Goal: Communication & Community: Answer question/provide support

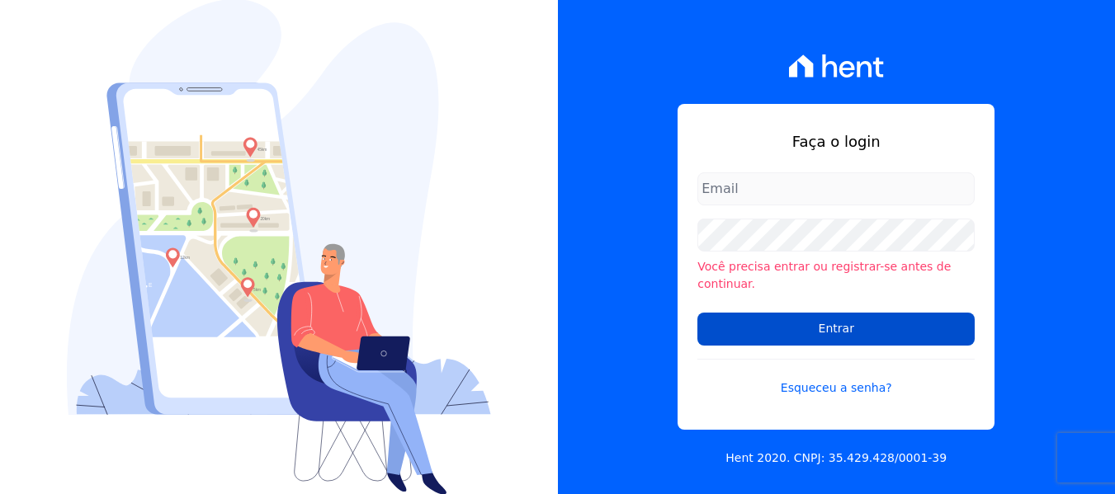
type input "[EMAIL_ADDRESS][DOMAIN_NAME]"
click at [847, 327] on input "Entrar" at bounding box center [835, 329] width 277 height 33
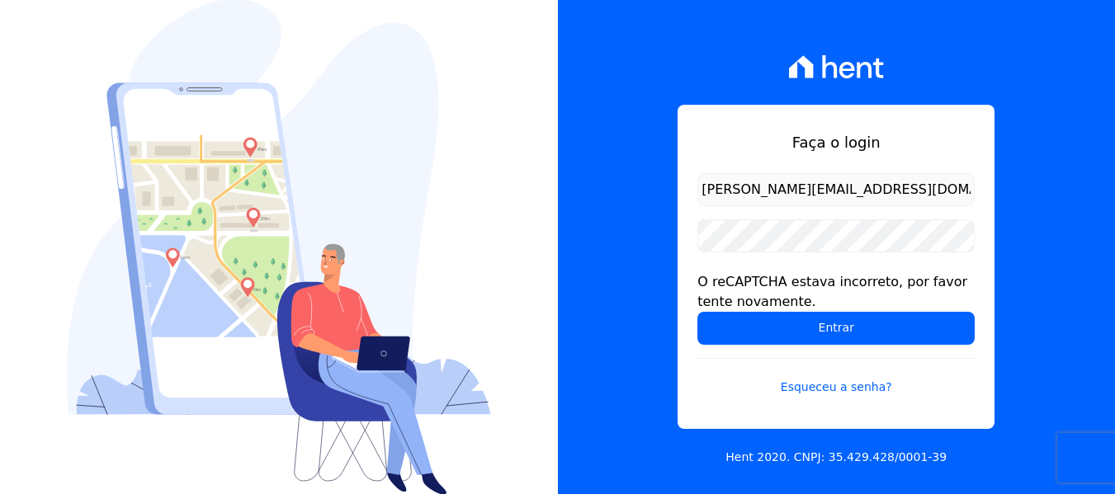
click at [848, 322] on input "Entrar" at bounding box center [835, 328] width 277 height 33
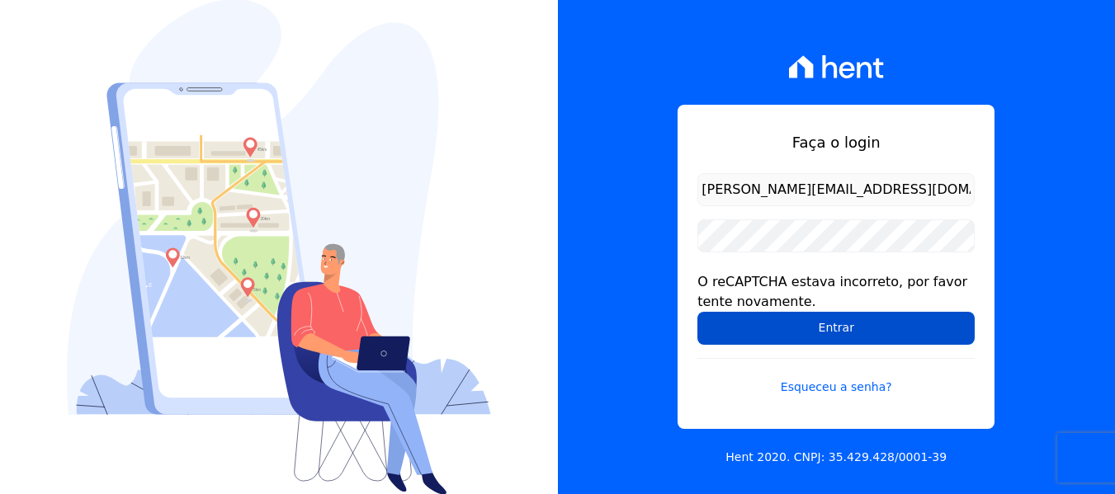
click at [821, 330] on input "Entrar" at bounding box center [835, 328] width 277 height 33
click at [836, 324] on input "Entrar" at bounding box center [835, 328] width 277 height 33
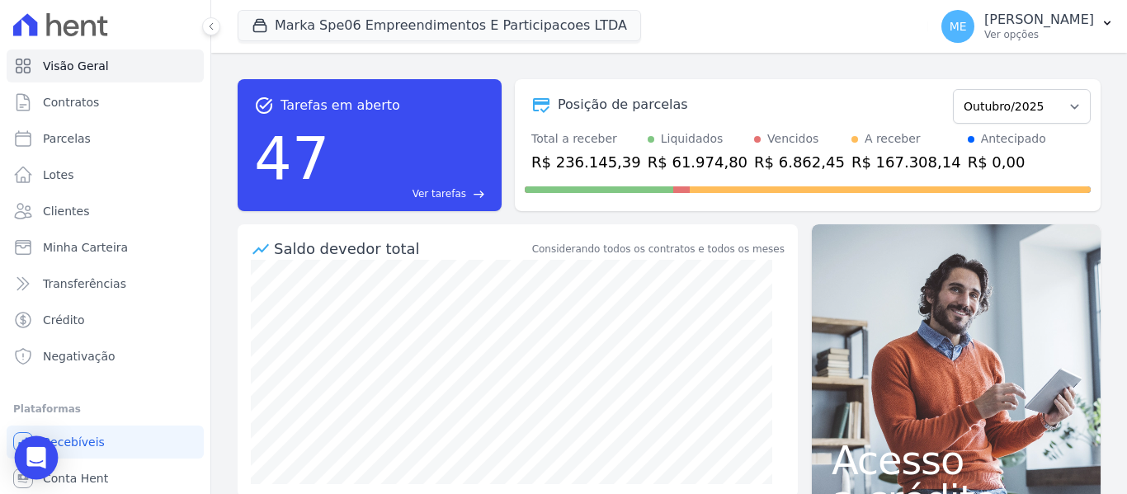
click at [35, 453] on icon "Open Intercom Messenger" at bounding box center [35, 457] width 19 height 21
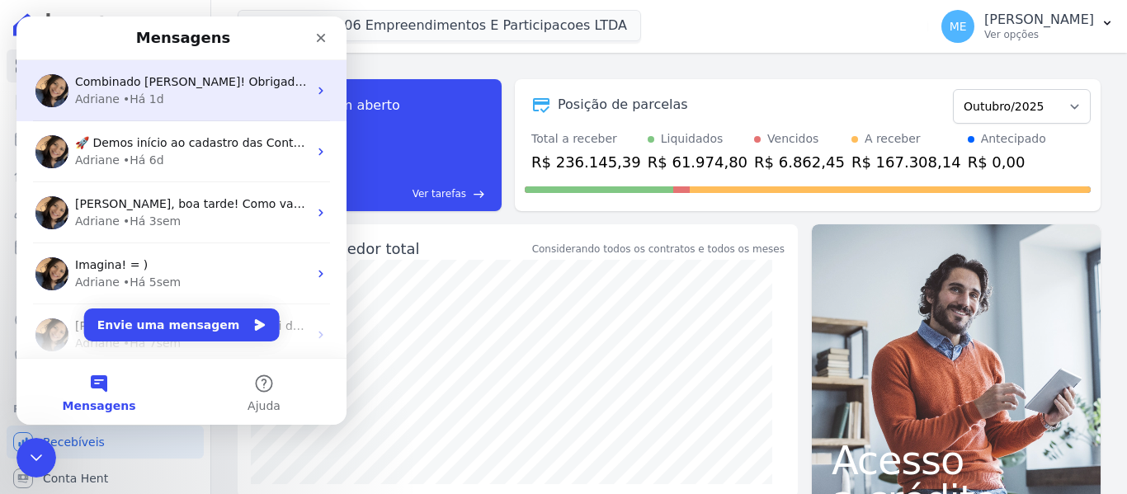
click at [170, 92] on div "Adriane • Há 1d" at bounding box center [191, 99] width 233 height 17
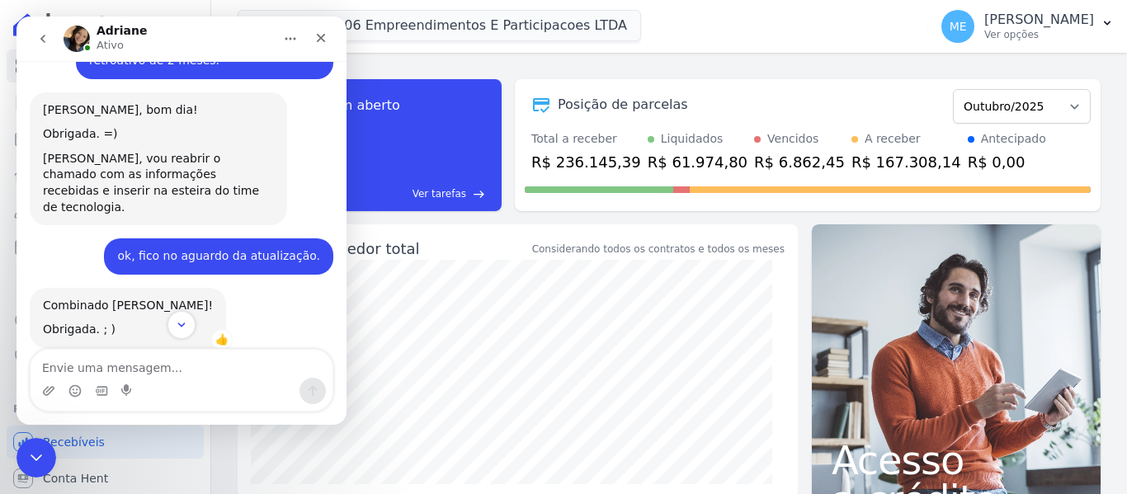
scroll to position [931, 0]
drag, startPoint x: 104, startPoint y: 369, endPoint x: 128, endPoint y: 239, distance: 131.8
click at [104, 370] on textarea "Envie uma mensagem..." at bounding box center [182, 364] width 302 height 28
click at [110, 369] on textarea "Envie uma mensagem..." at bounding box center [182, 364] width 302 height 28
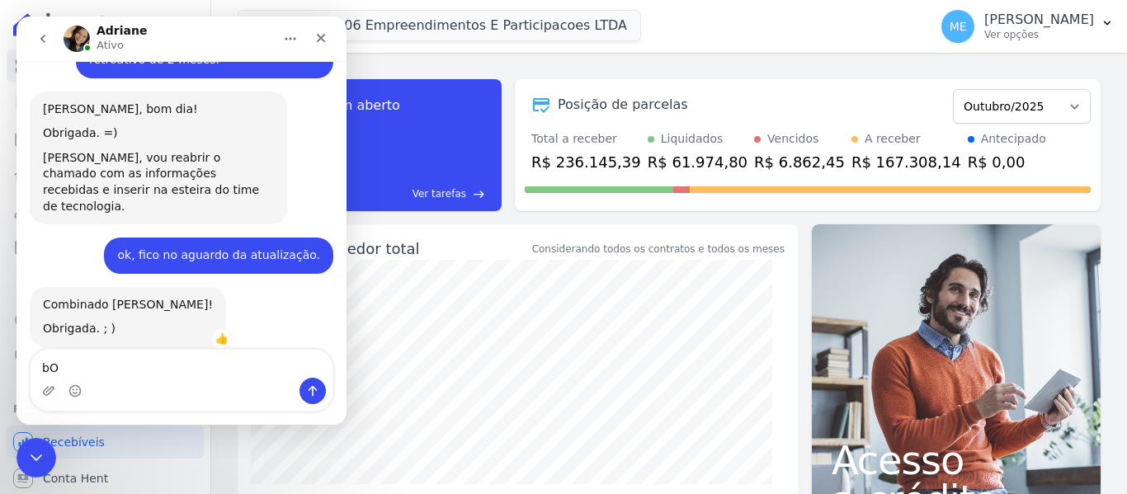
type textarea "b"
type textarea "Bom dia."
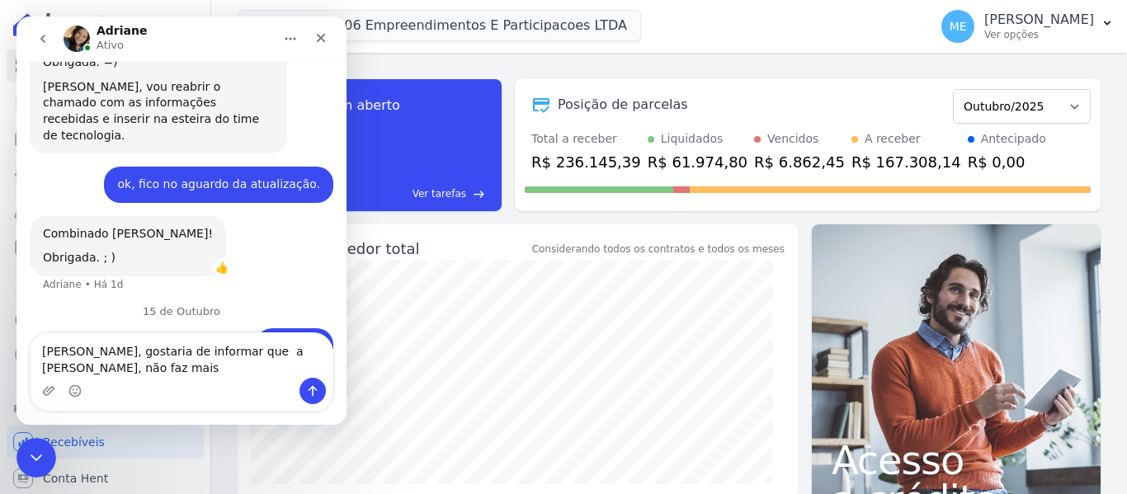
scroll to position [1018, 0]
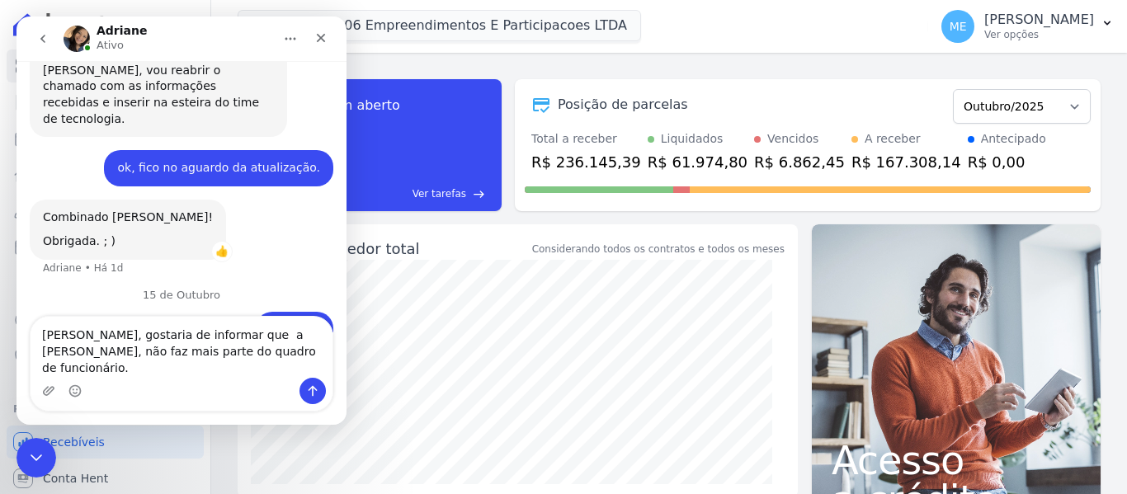
click at [221, 351] on textarea "[PERSON_NAME], gostaria de informar que a [PERSON_NAME], não faz mais parte do …" at bounding box center [182, 347] width 302 height 61
click at [204, 369] on textarea "[PERSON_NAME], gostaria de informar que a [PERSON_NAME], não faz mais parte do …" at bounding box center [182, 347] width 302 height 61
type textarea "[PERSON_NAME], gostaria de informar que a [PERSON_NAME], não faz mais parte do …"
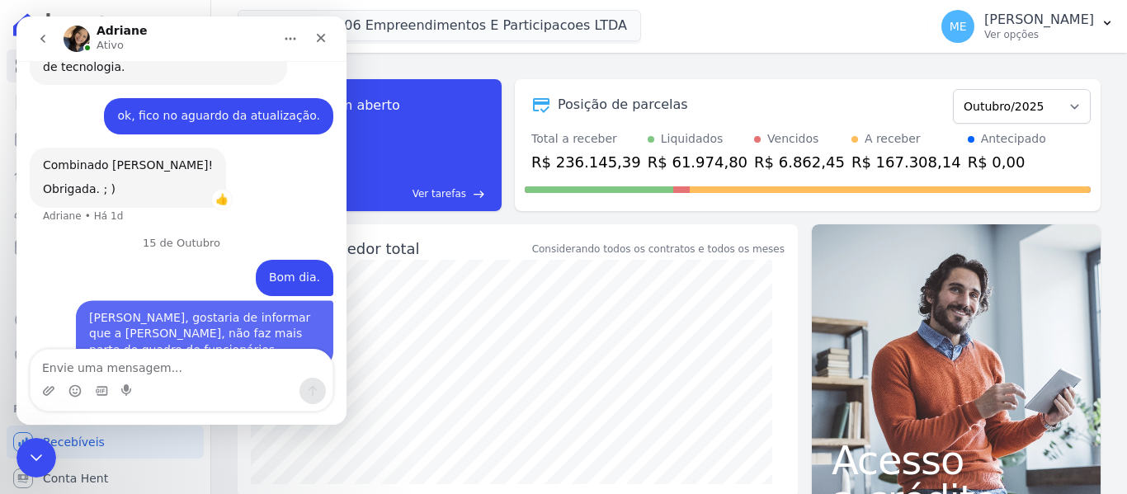
scroll to position [1072, 0]
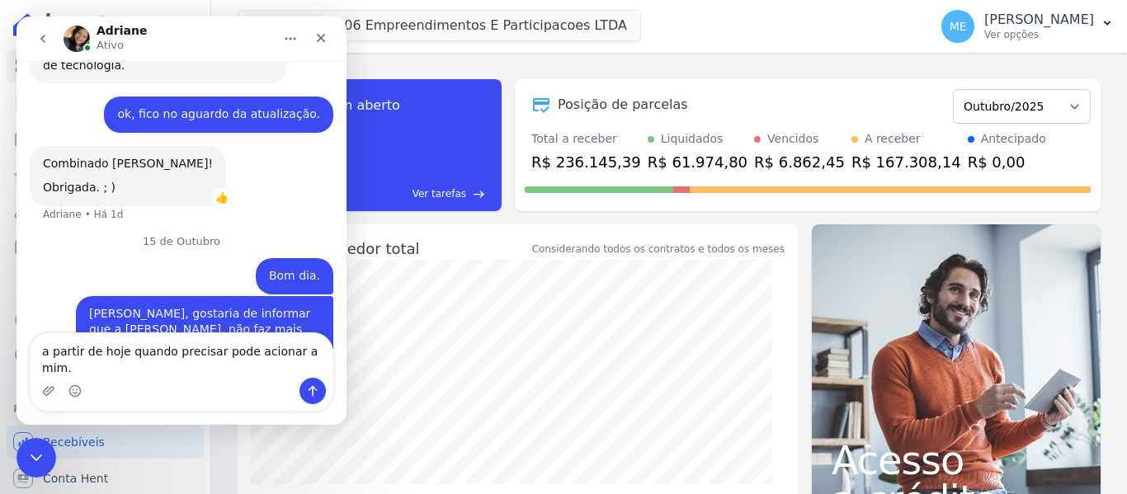
type textarea "a partir de hoje quando precisar pode acionar a mim."
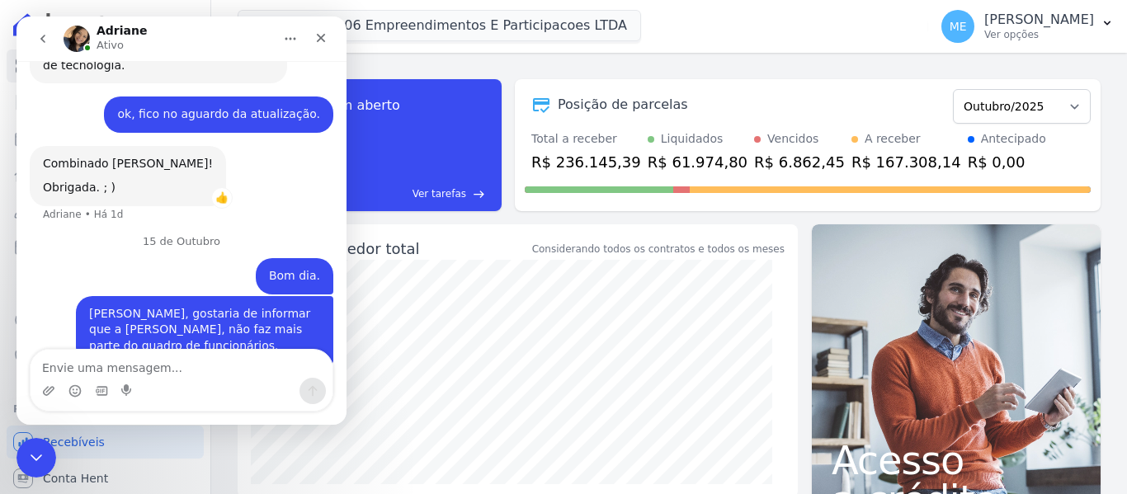
scroll to position [1126, 0]
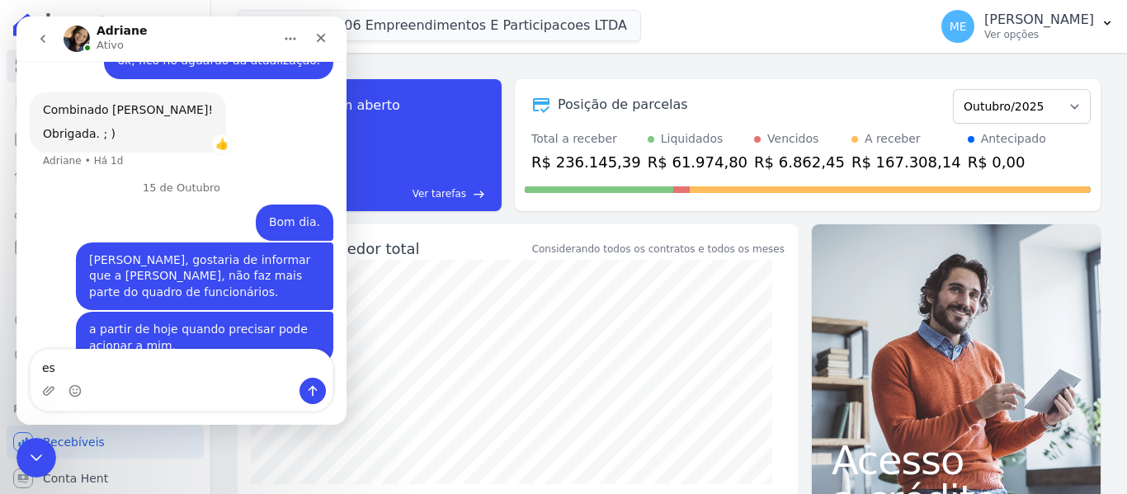
type textarea "e"
type textarea "g"
type textarea "s"
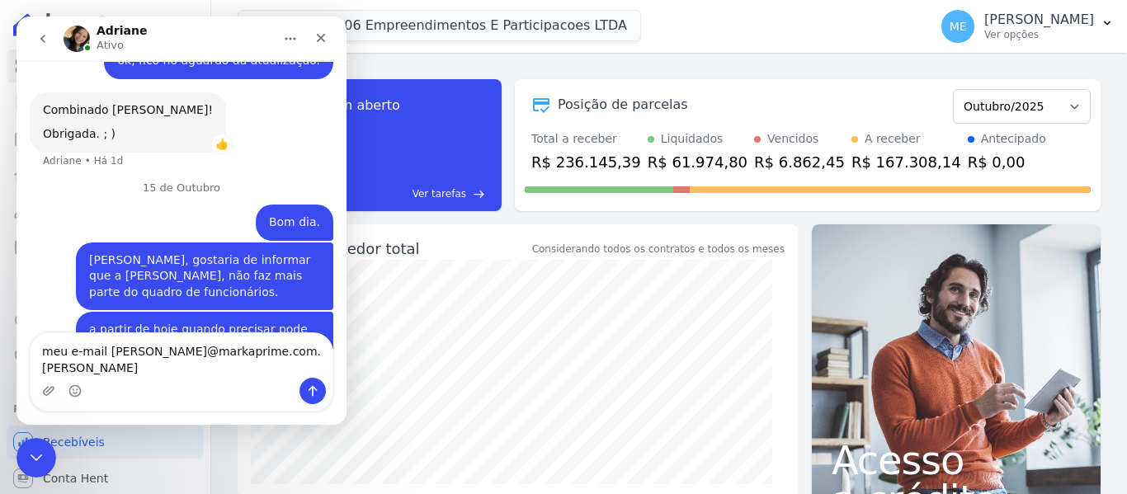
type textarea "meu e-mail [PERSON_NAME][EMAIL_ADDRESS][DOMAIN_NAME]"
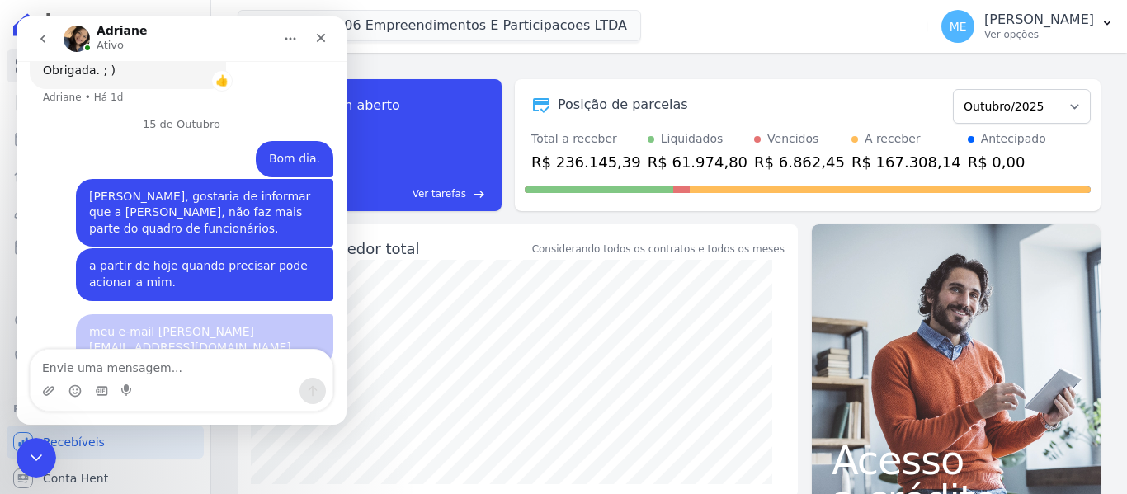
scroll to position [1244, 0]
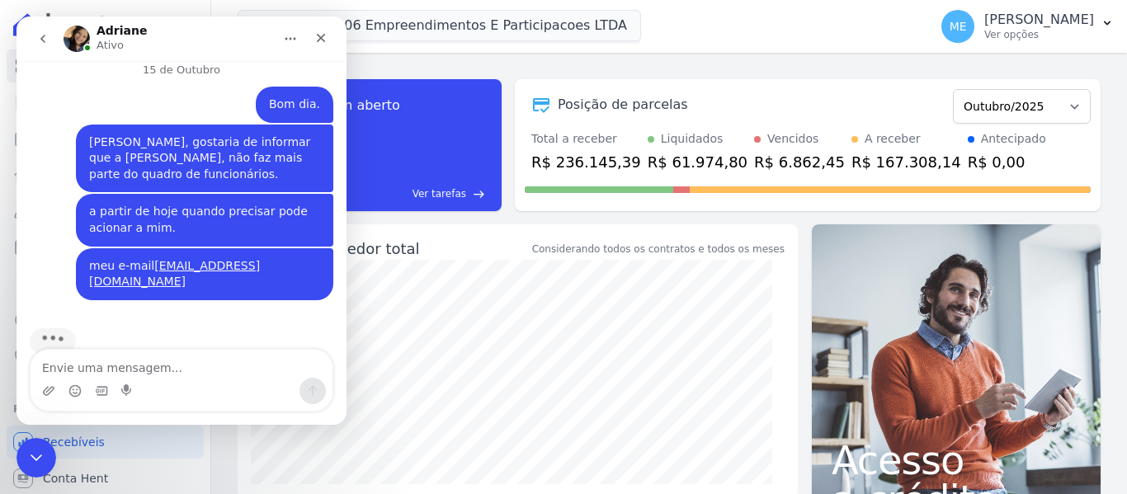
click at [110, 362] on textarea "Envie uma mensagem..." at bounding box center [182, 364] width 302 height 28
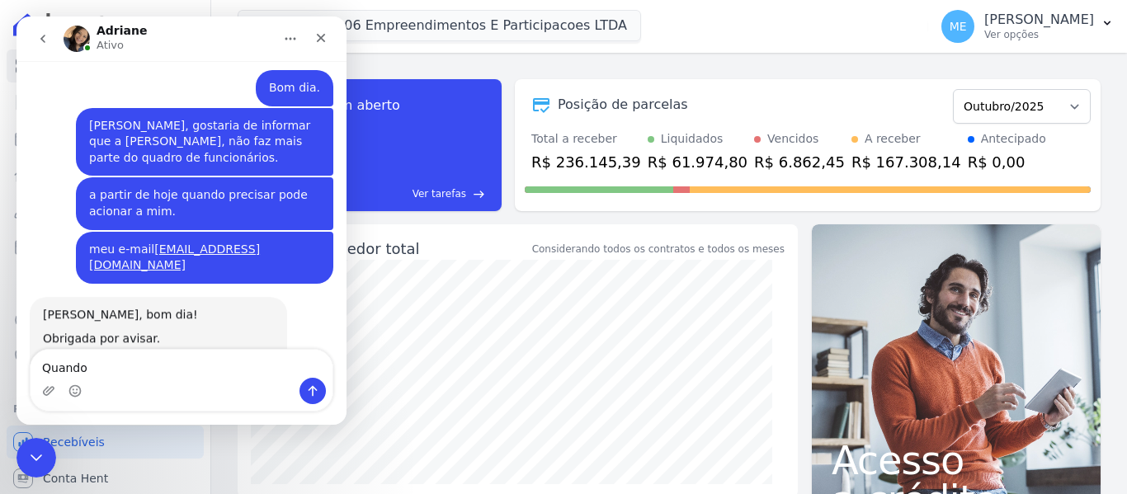
scroll to position [1286, 0]
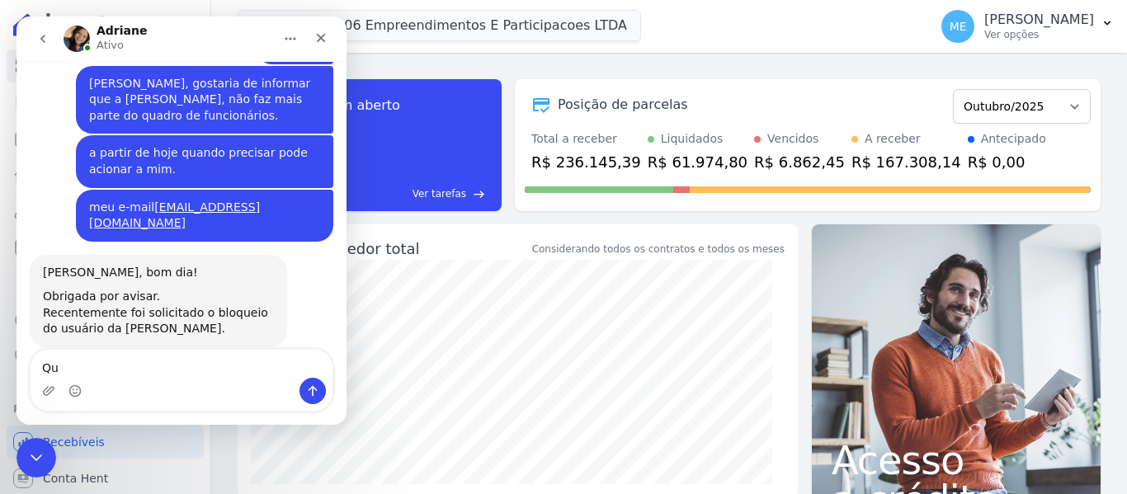
type textarea "Q"
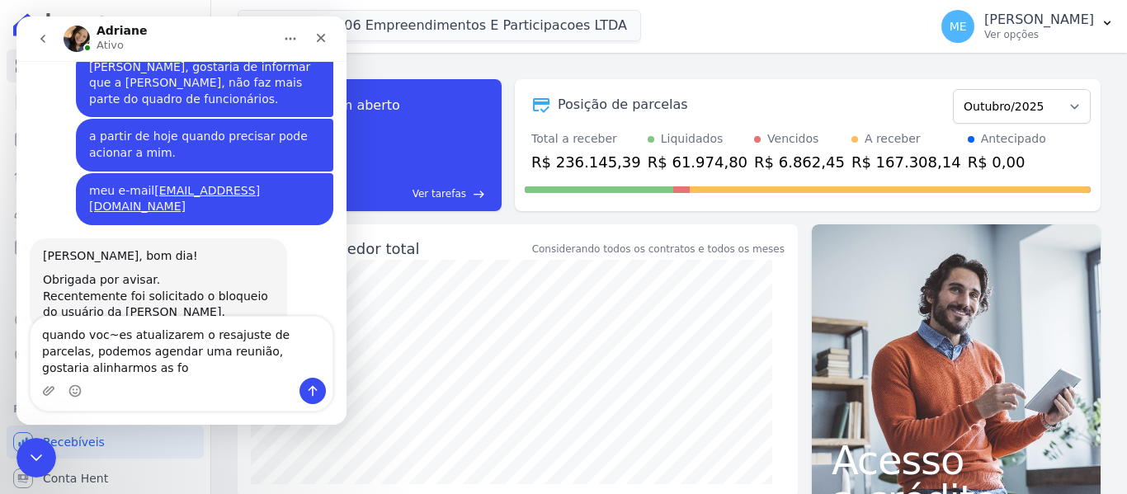
scroll to position [1319, 0]
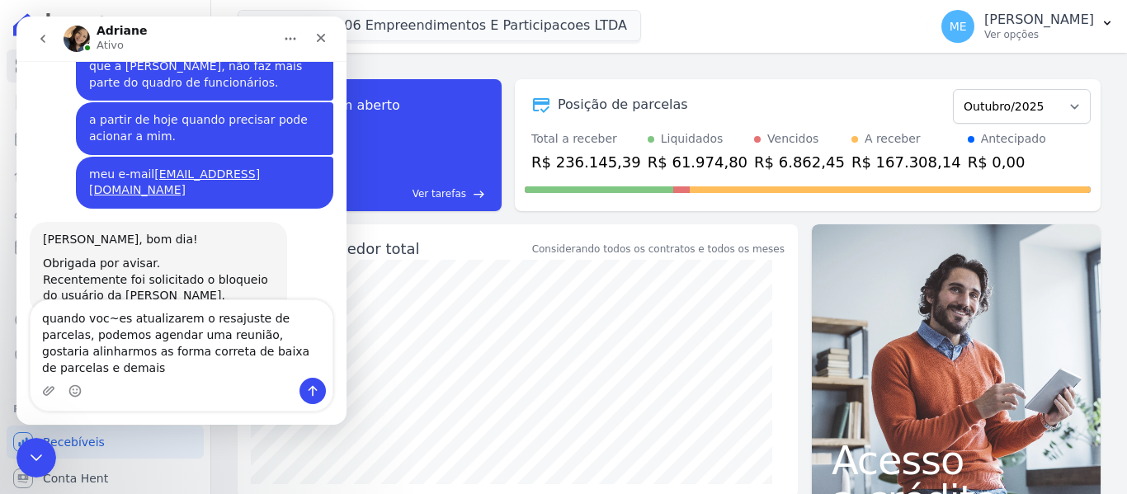
click at [118, 333] on textarea "quando voc~es atualizarem o resajuste de parcelas, podemos agendar uma reunião,…" at bounding box center [182, 339] width 302 height 78
click at [203, 332] on textarea "quando voces atualizarem o resajuste de parcelas, podemos agendar uma reunião, …" at bounding box center [182, 339] width 302 height 78
click at [208, 355] on textarea "quando voces atualizarem o reaajuste de parcelas, podemos agendar uma reunião, …" at bounding box center [182, 339] width 302 height 78
click at [313, 350] on textarea "quando voces atualizarem o reaajuste de parcelas, podemos agendar uma reunião,?…" at bounding box center [182, 339] width 302 height 78
click at [276, 366] on textarea "quando voces atualizarem o reaajuste de parcelas, podemos agendar uma reunião,?…" at bounding box center [182, 339] width 302 height 78
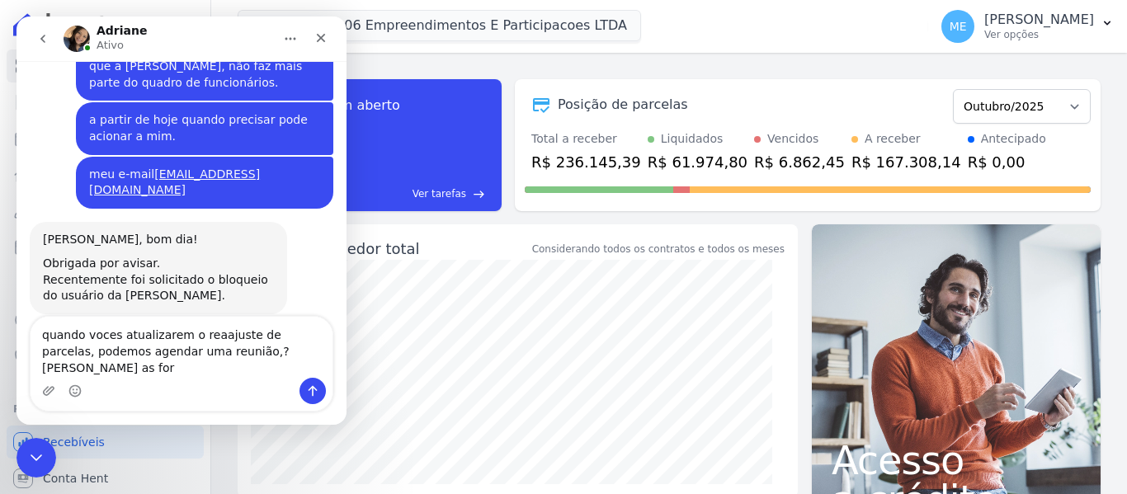
scroll to position [1302, 0]
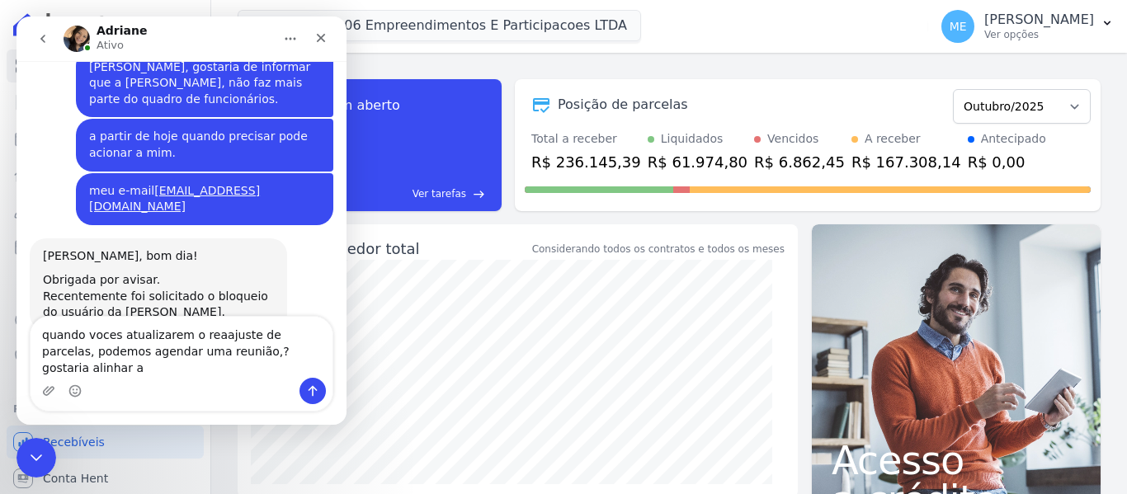
click at [203, 347] on textarea "quando voces atualizarem o reaajuste de parcelas, podemos agendar uma reunião,?…" at bounding box center [182, 347] width 302 height 61
click at [218, 366] on textarea "quando voces atualizarem o reajuste de parcelas, podemos agendar uma reunião,? …" at bounding box center [182, 347] width 302 height 61
click at [300, 367] on textarea "quando voces atualizarem o reajuste de parcelas, podemos agendar uma reunião?! …" at bounding box center [182, 347] width 302 height 61
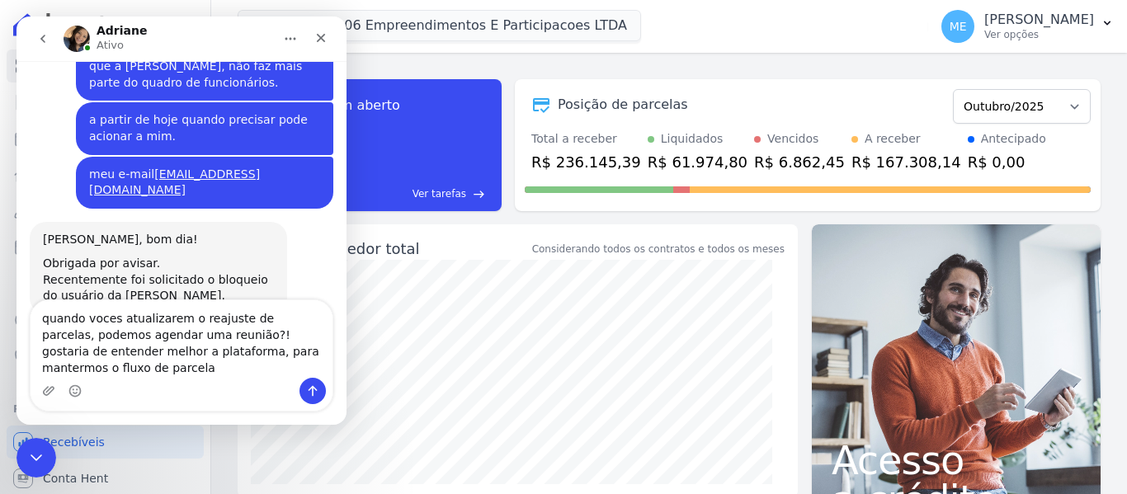
scroll to position [1335, 0]
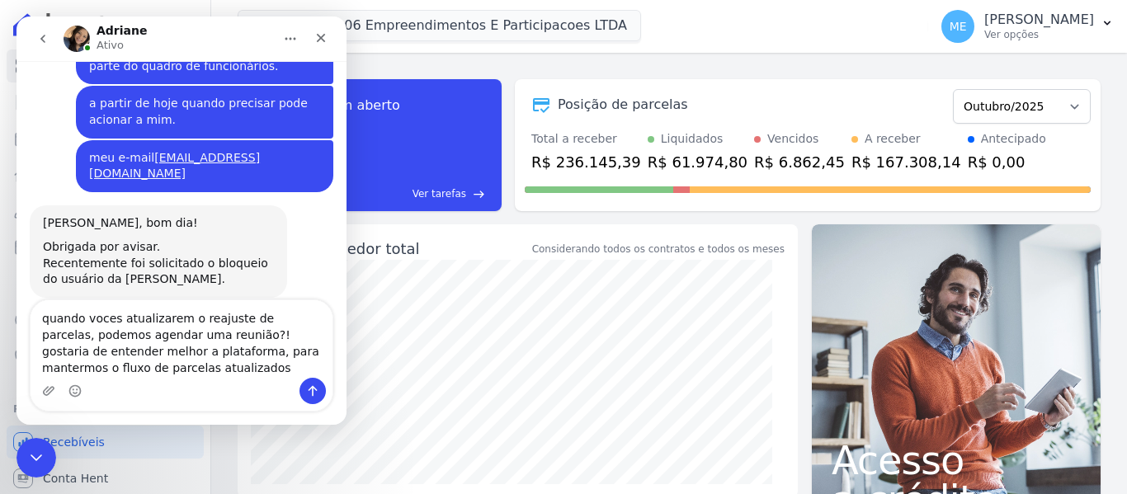
type textarea "quando voces atualizarem o reajuste de parcelas, podemos agendar uma reunião?! …"
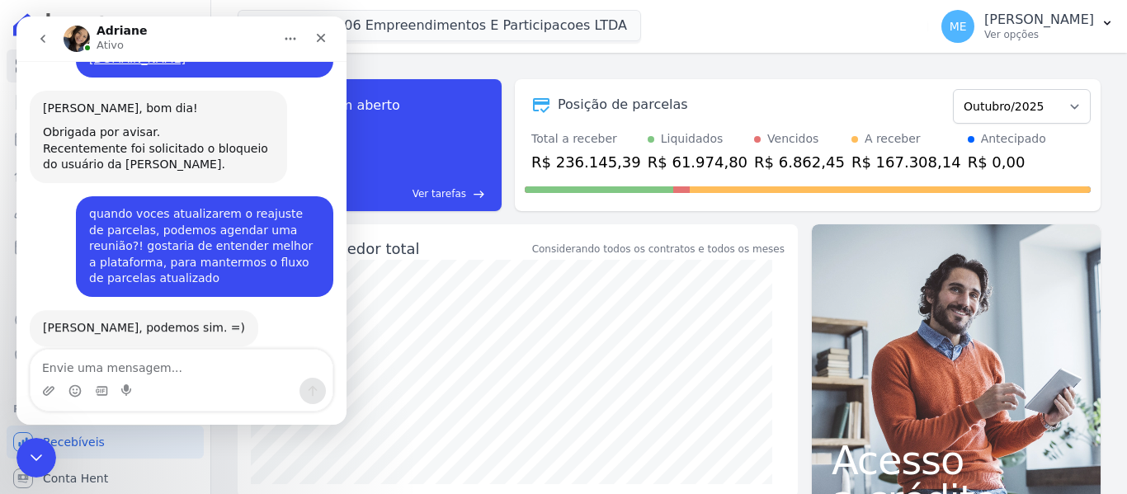
scroll to position [1448, 0]
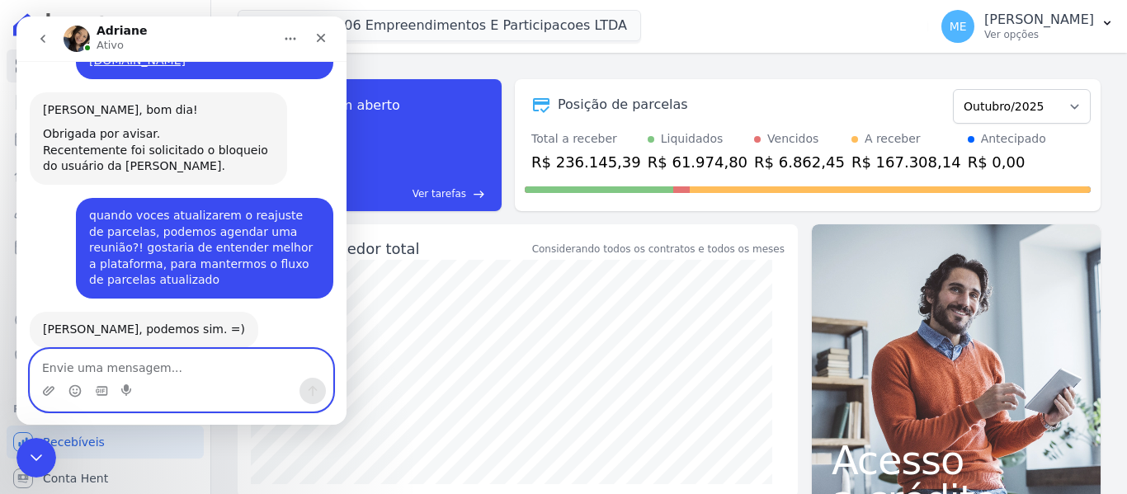
click at [134, 367] on textarea "Envie uma mensagem..." at bounding box center [182, 364] width 302 height 28
click at [217, 369] on textarea "combinado. logo mais agendamos a conexão." at bounding box center [182, 364] width 302 height 28
type textarea "combinado. logo mais agendaremos a conexão."
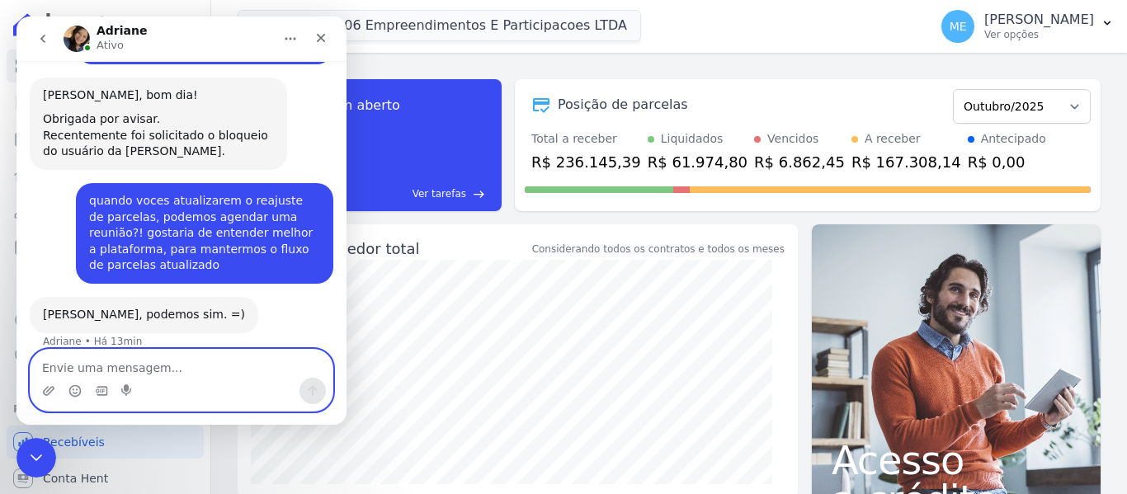
scroll to position [1514, 0]
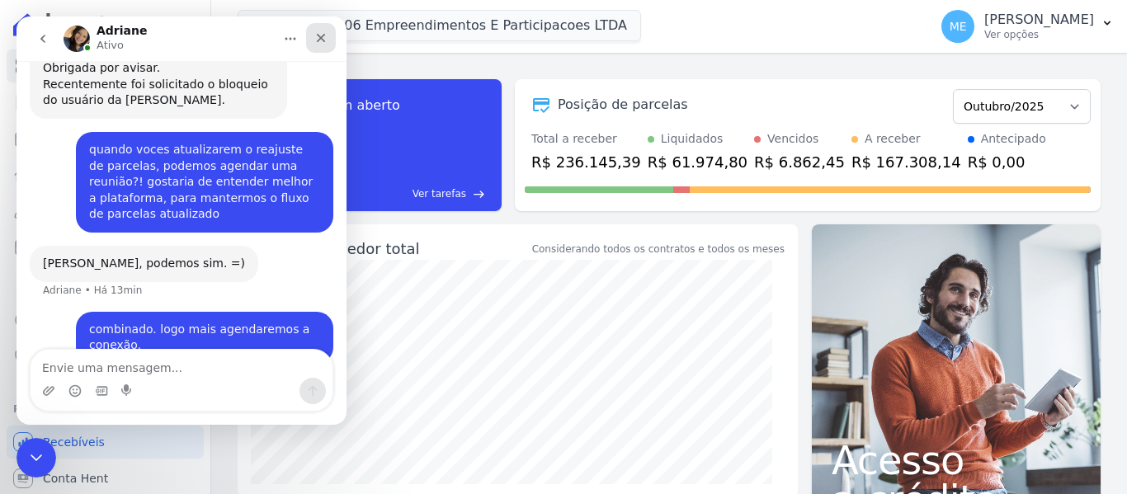
click at [326, 31] on icon "Fechar" at bounding box center [320, 37] width 13 height 13
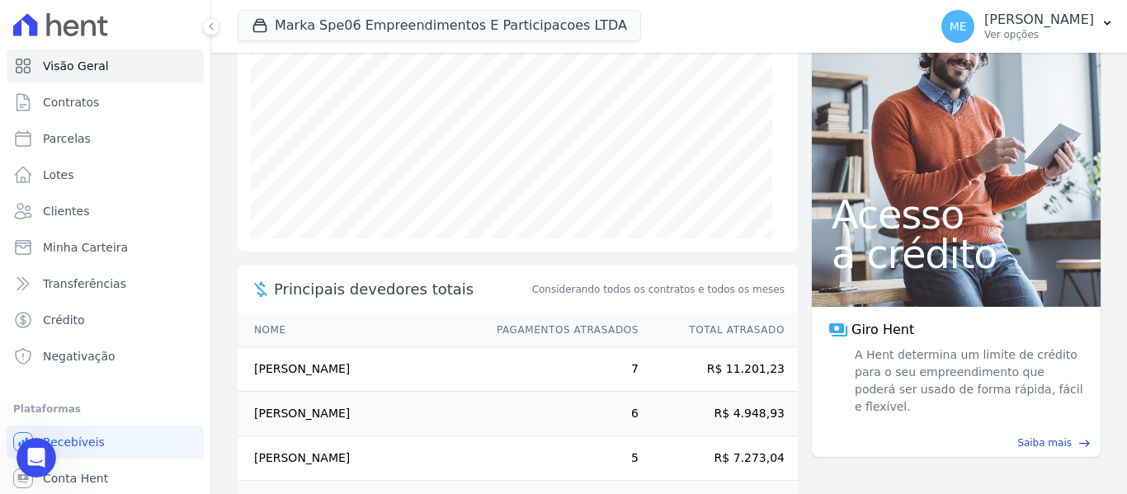
scroll to position [0, 0]
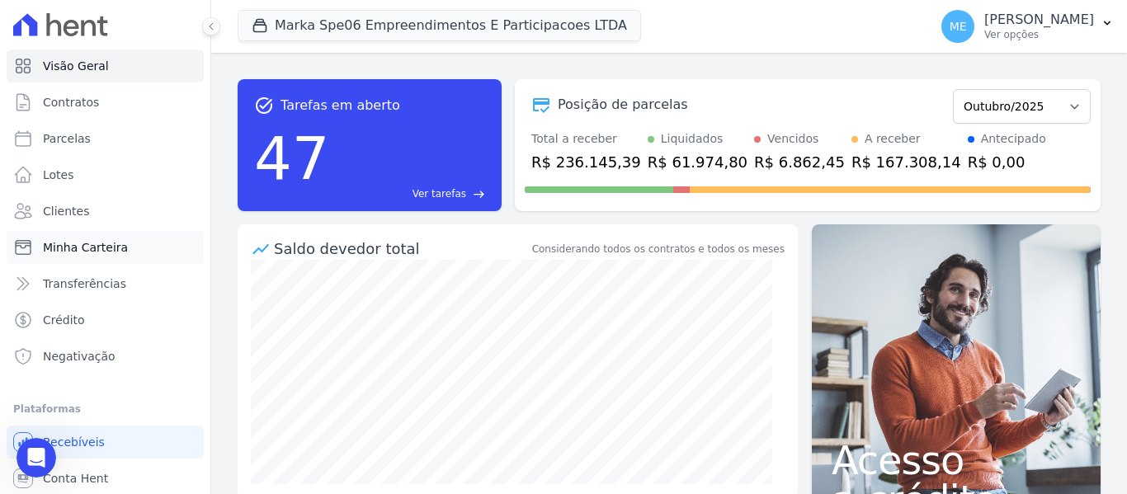
click at [95, 252] on span "Minha Carteira" at bounding box center [85, 247] width 85 height 17
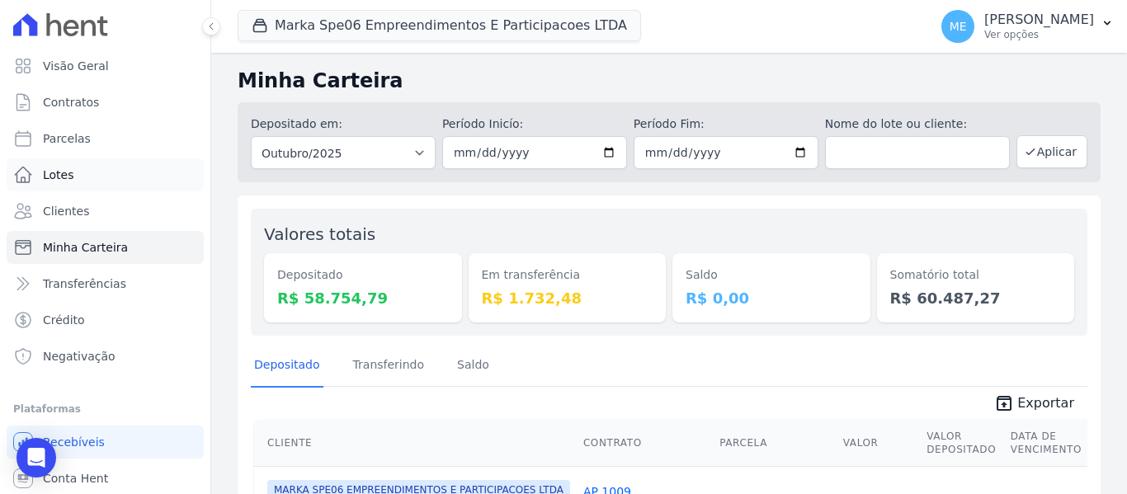
click at [65, 173] on span "Lotes" at bounding box center [58, 175] width 31 height 17
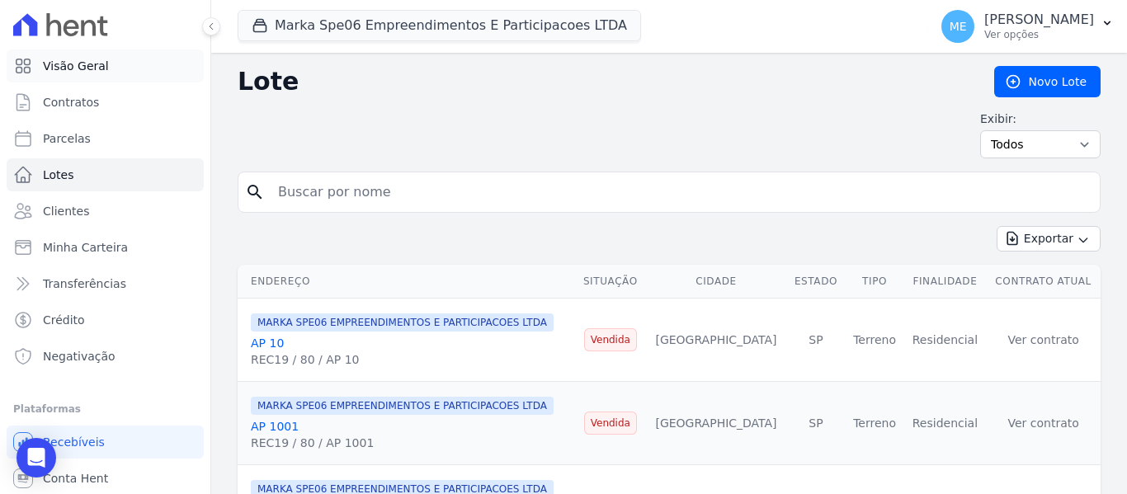
click at [64, 73] on link "Visão Geral" at bounding box center [105, 66] width 197 height 33
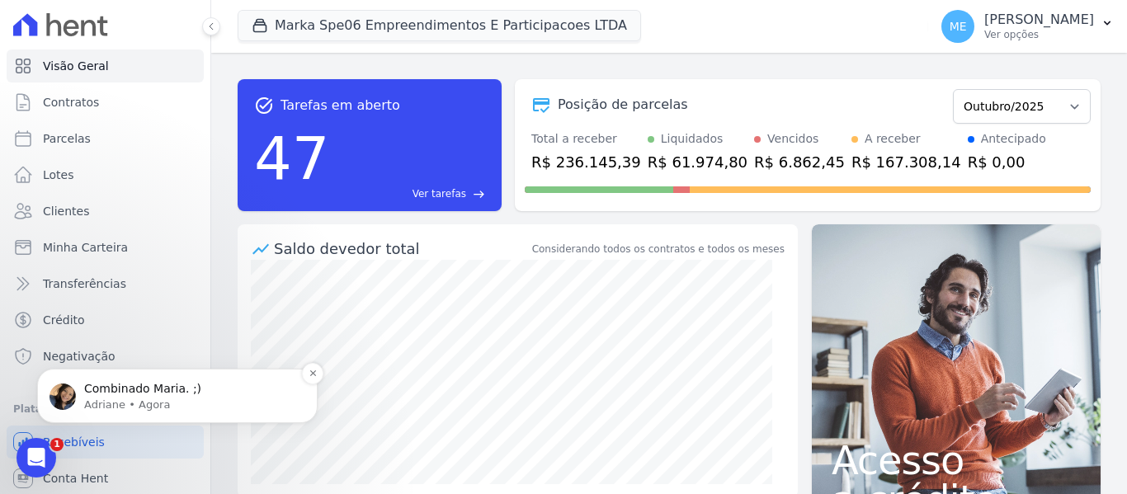
click at [120, 385] on span "Combinado Maria. ;)" at bounding box center [142, 388] width 117 height 13
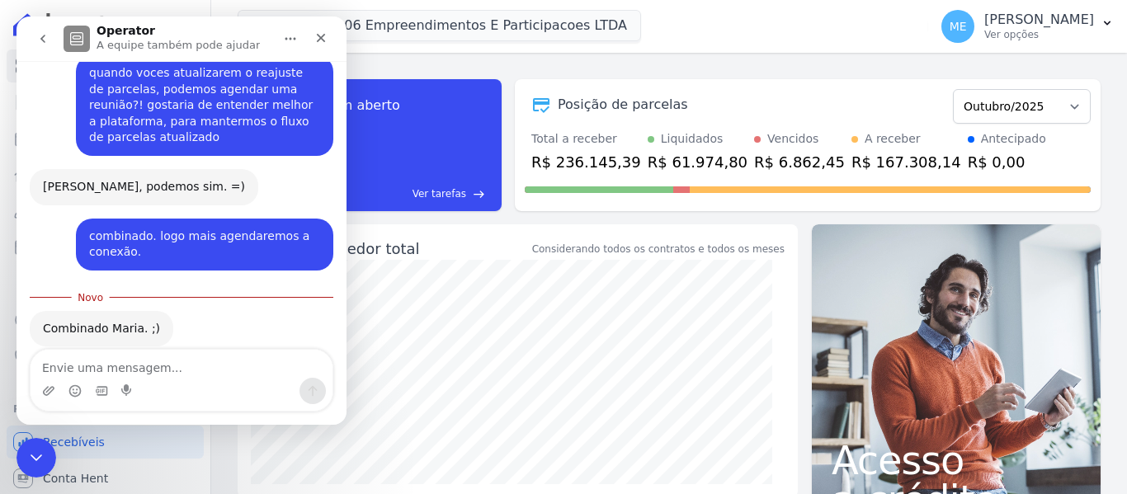
scroll to position [1590, 0]
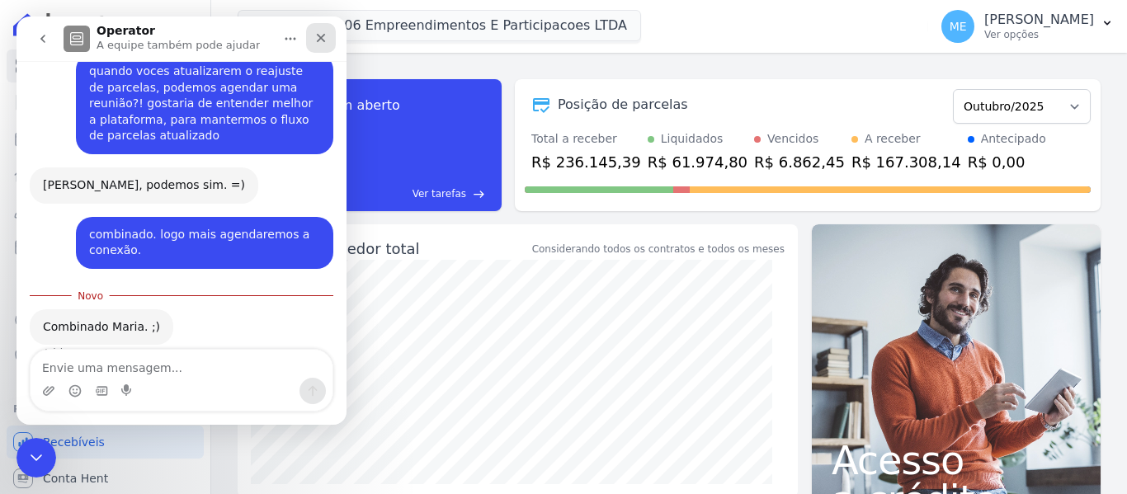
click at [325, 35] on icon "Fechar" at bounding box center [321, 38] width 9 height 9
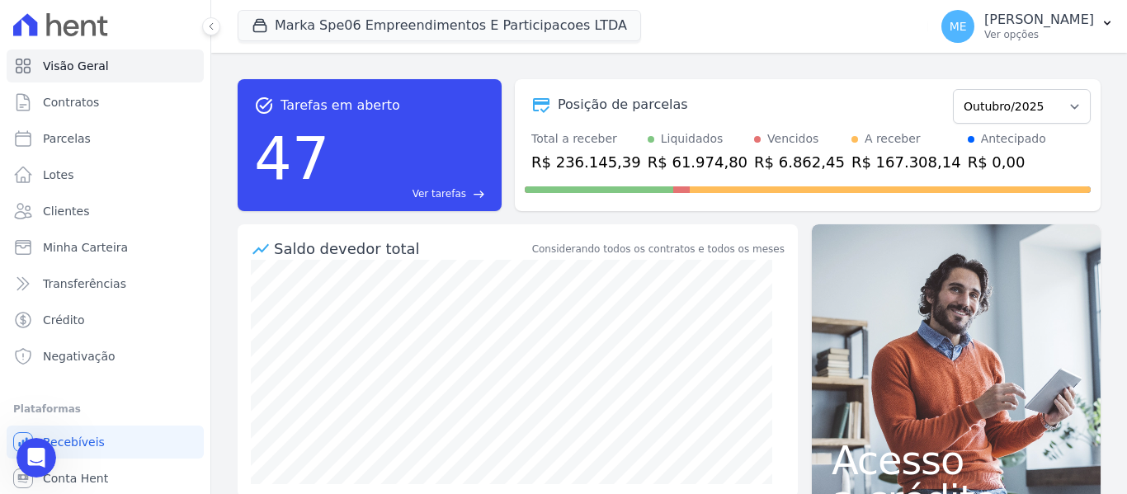
scroll to position [1563, 0]
